Goal: Information Seeking & Learning: Learn about a topic

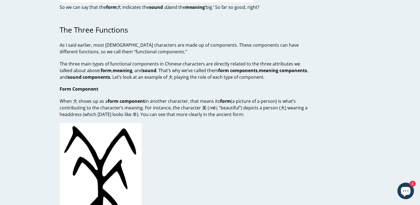
scroll to position [378, 0]
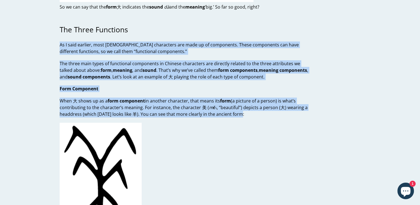
drag, startPoint x: 241, startPoint y: 95, endPoint x: 48, endPoint y: 26, distance: 204.8
click at [48, 26] on article "Three Attributes, Three Functions by John Renfroe November 06, 2018 Three Attri…" at bounding box center [209, 176] width 331 height 1041
drag, startPoint x: 56, startPoint y: 23, endPoint x: 262, endPoint y: 100, distance: 219.3
click at [262, 100] on div "Three Attributes, Three Functions by John Renfroe November 06, 2018 Three Attri…" at bounding box center [180, 176] width 258 height 1041
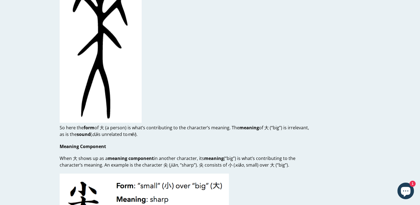
scroll to position [548, 0]
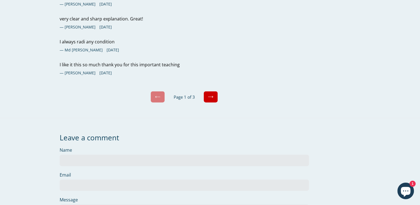
scroll to position [1238, 0]
click at [209, 90] on link "Next" at bounding box center [211, 96] width 14 height 12
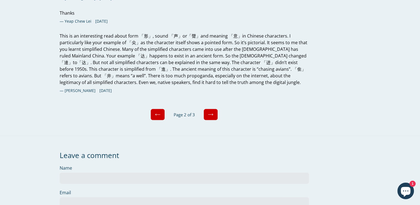
scroll to position [1208, 0]
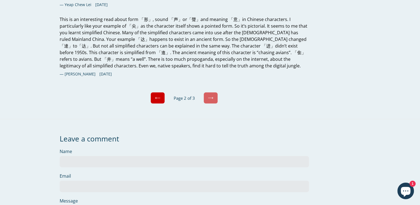
click at [208, 92] on link "Next" at bounding box center [211, 98] width 14 height 12
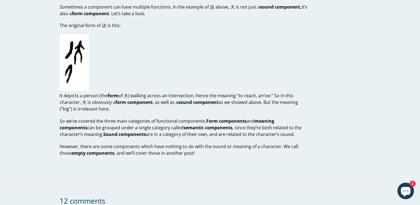
scroll to position [912, 0]
